Goal: Information Seeking & Learning: Learn about a topic

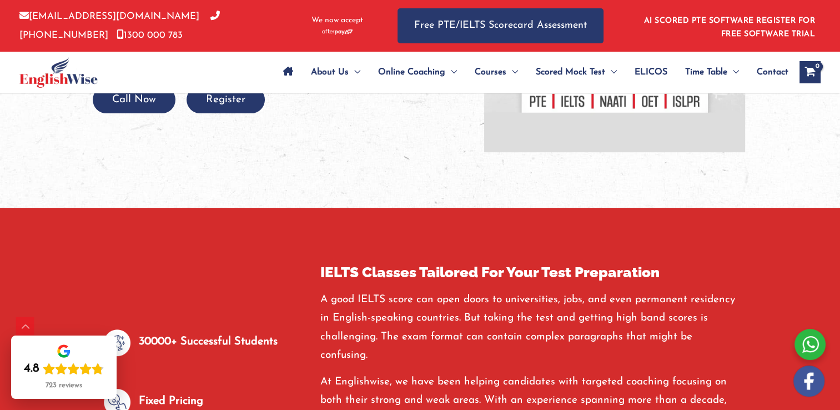
scroll to position [56, 0]
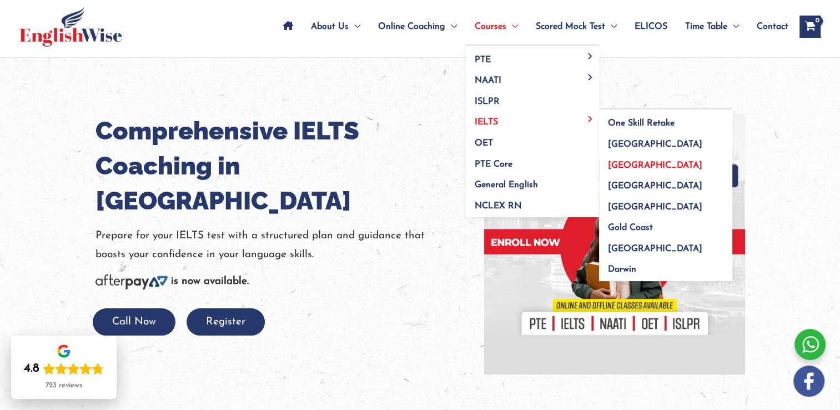
click at [635, 169] on span "[GEOGRAPHIC_DATA]" at bounding box center [655, 165] width 94 height 9
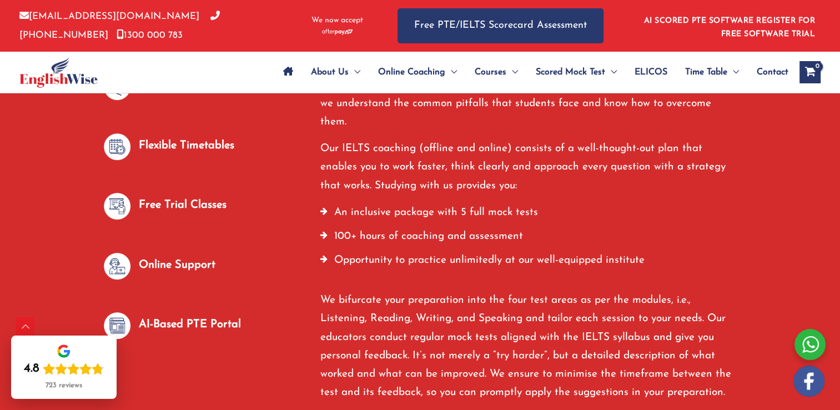
scroll to position [666, 0]
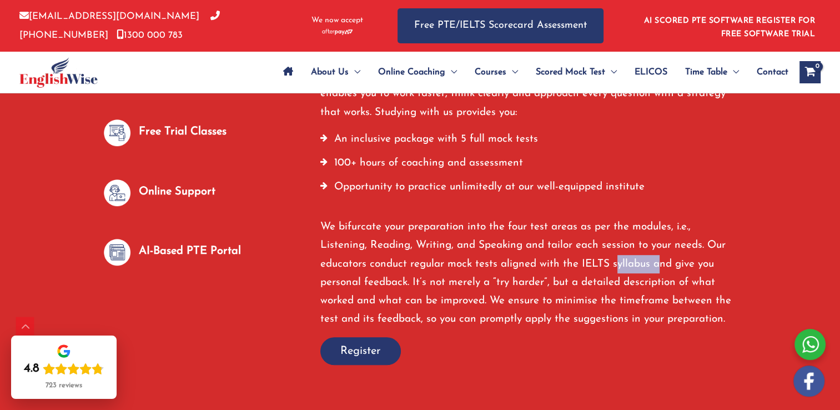
drag, startPoint x: 613, startPoint y: 242, endPoint x: 656, endPoint y: 243, distance: 42.8
click at [656, 243] on p "We bifurcate your preparation into the four test areas as per the modules, i.e.…" at bounding box center [528, 273] width 417 height 111
click at [631, 264] on p "We bifurcate your preparation into the four test areas as per the modules, i.e.…" at bounding box center [528, 273] width 417 height 111
drag, startPoint x: 631, startPoint y: 264, endPoint x: 651, endPoint y: 246, distance: 26.7
click at [651, 246] on p "We bifurcate your preparation into the four test areas as per the modules, i.e.…" at bounding box center [528, 273] width 417 height 111
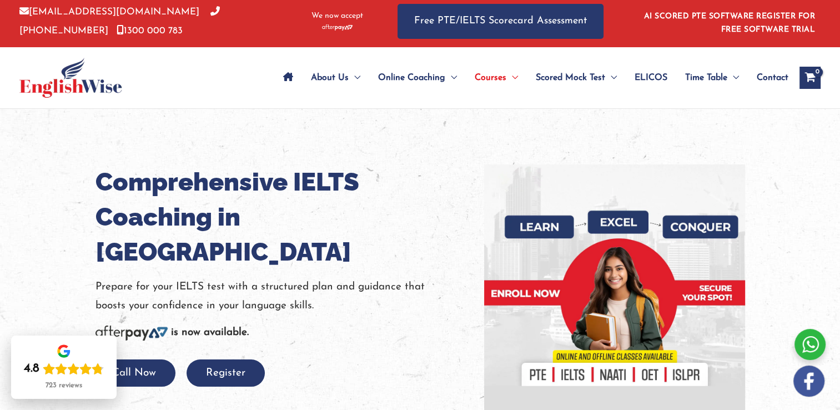
scroll to position [0, 0]
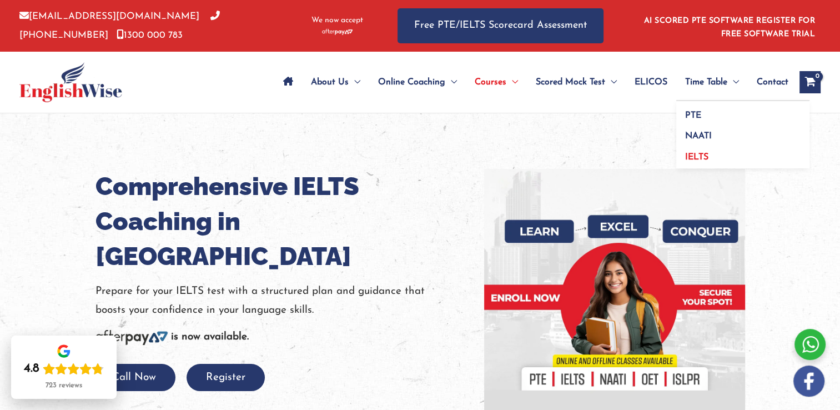
click at [701, 157] on span "IELTS" at bounding box center [696, 157] width 23 height 9
